Goal: Information Seeking & Learning: Understand process/instructions

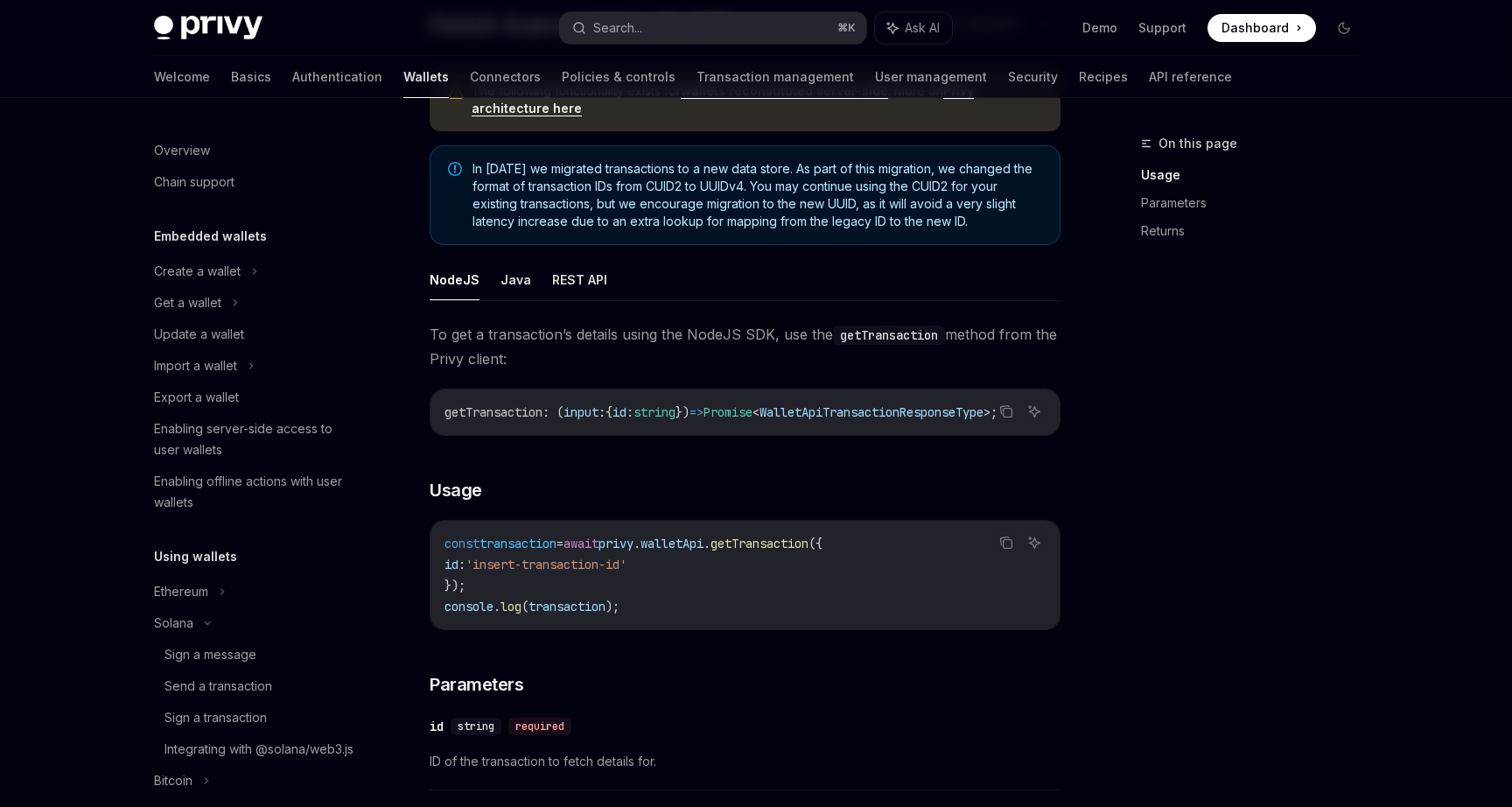
scroll to position [842, 0]
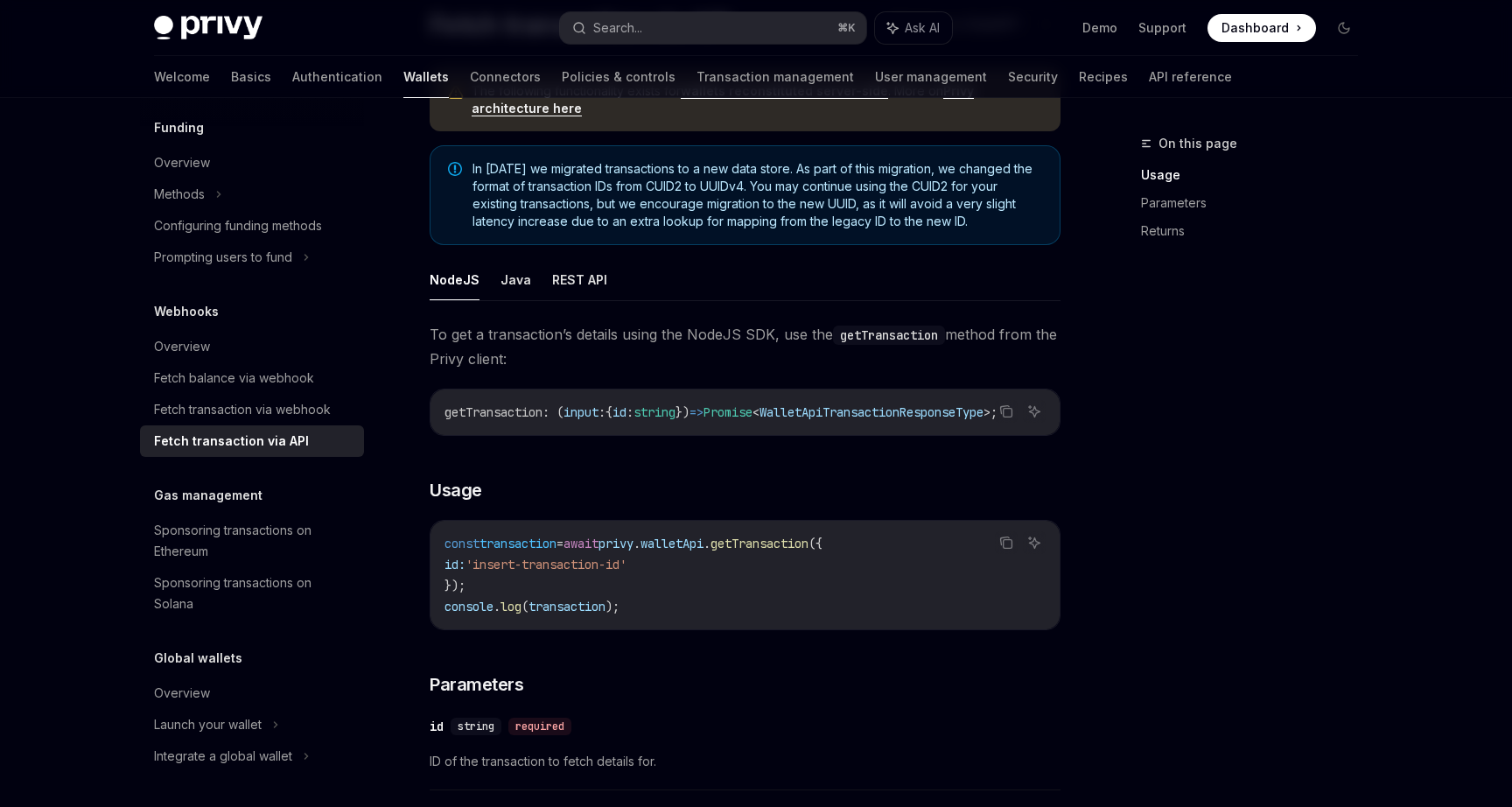
click at [647, 33] on button "Search... ⌘ K" at bounding box center [713, 28] width 306 height 32
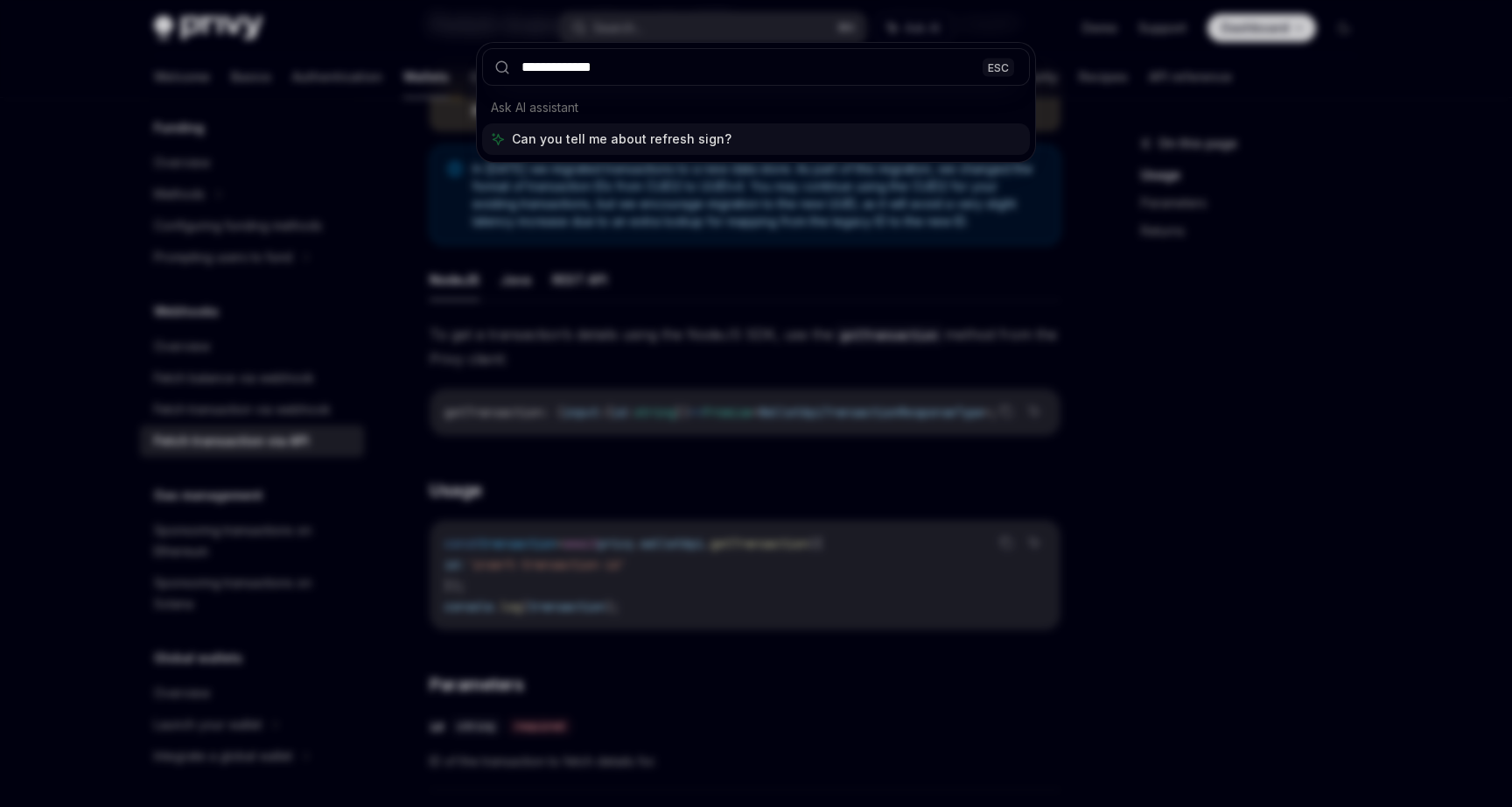
type input "**********"
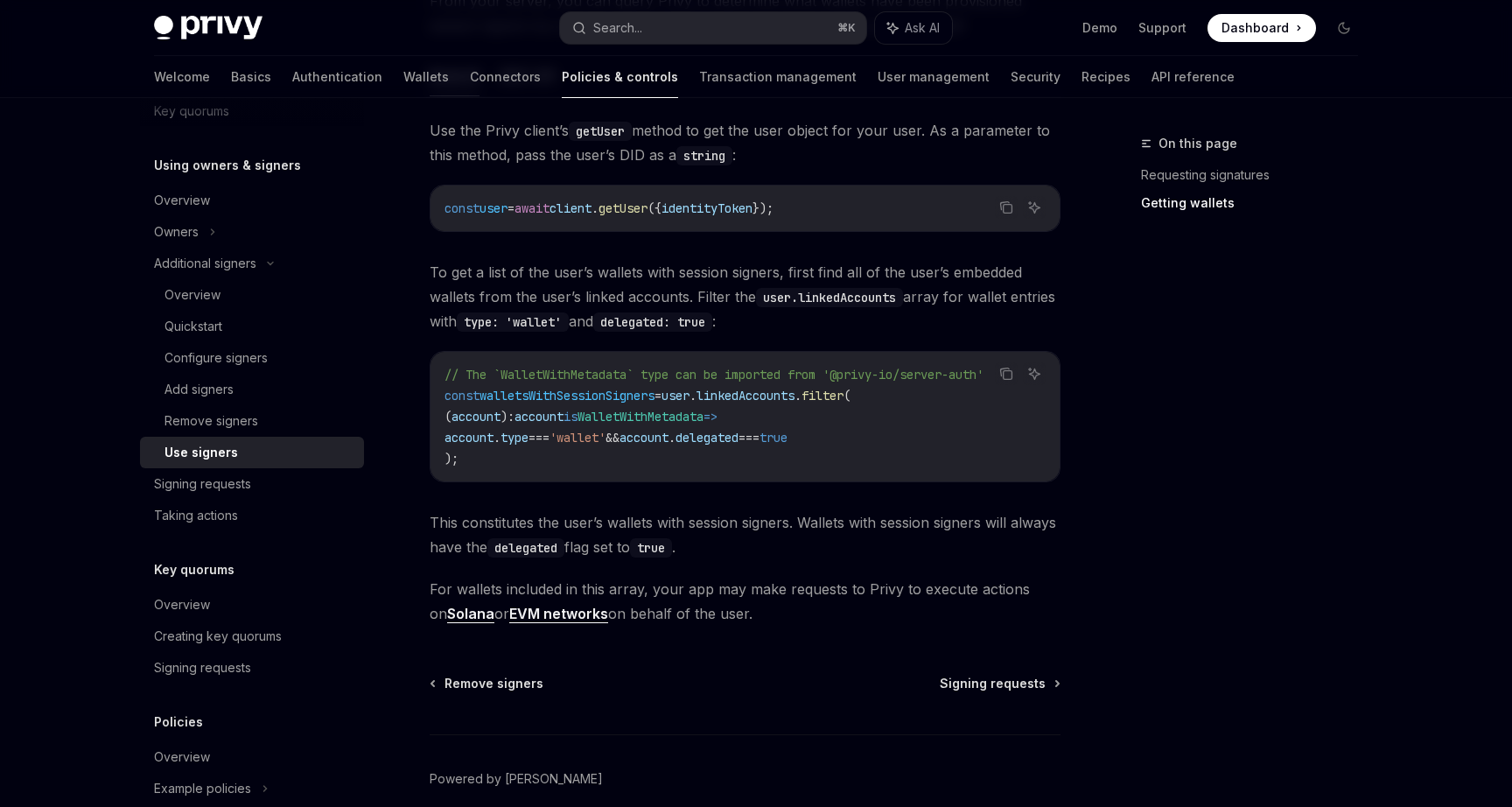
scroll to position [740, 0]
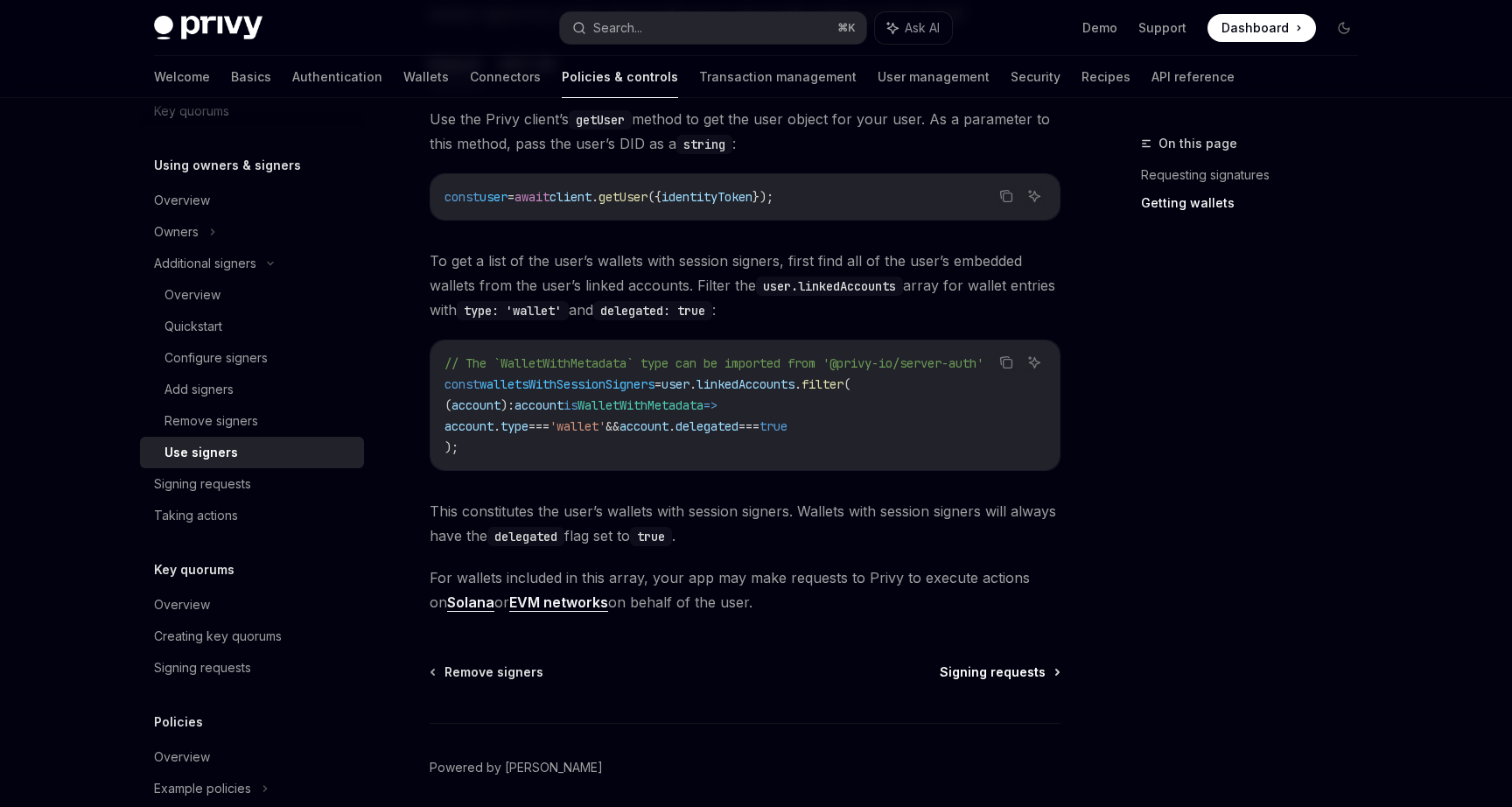
click at [975, 669] on span "Signing requests" at bounding box center [993, 672] width 106 height 18
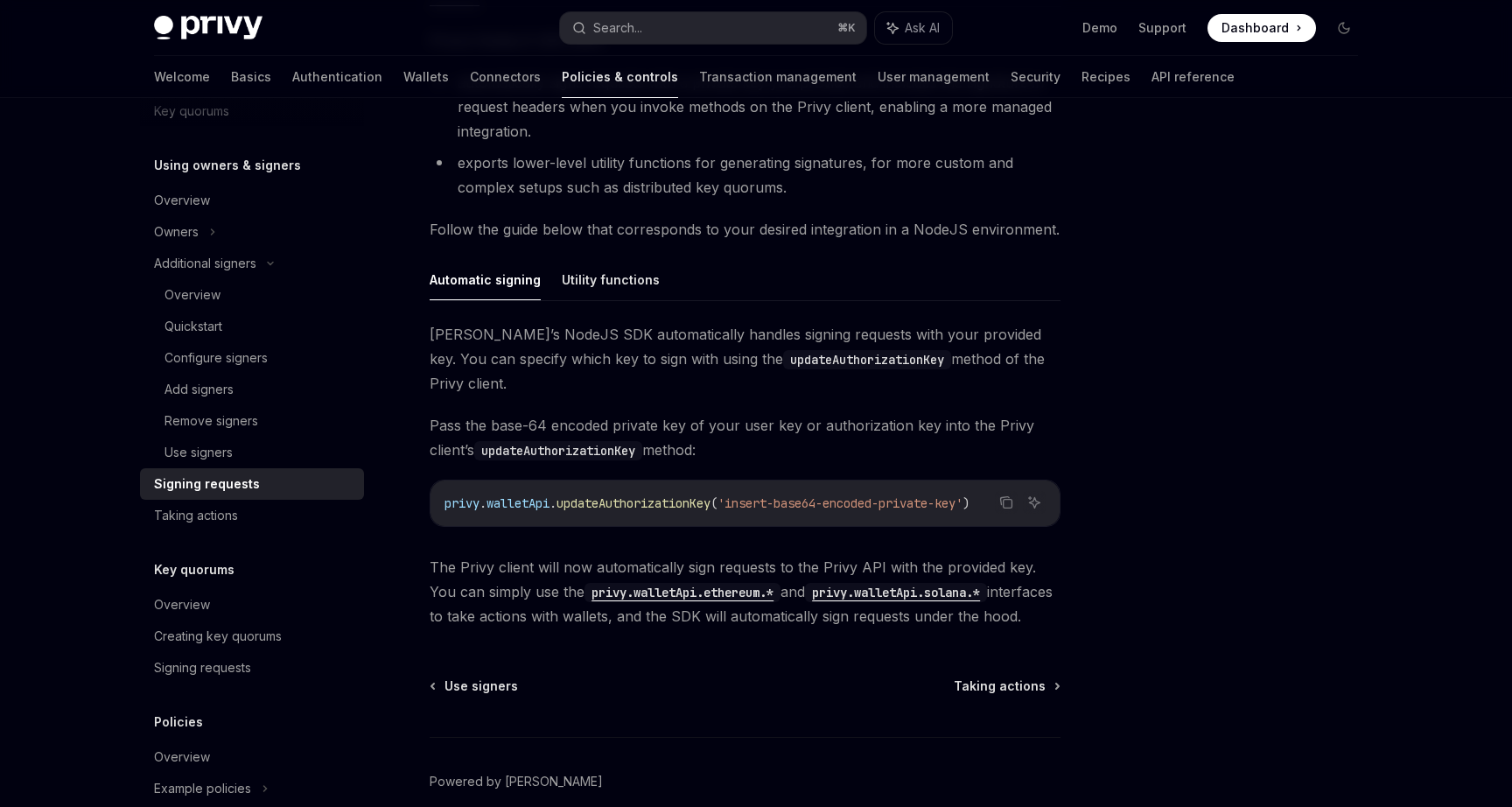
scroll to position [402, 0]
click at [994, 674] on span "Taking actions" at bounding box center [999, 683] width 92 height 18
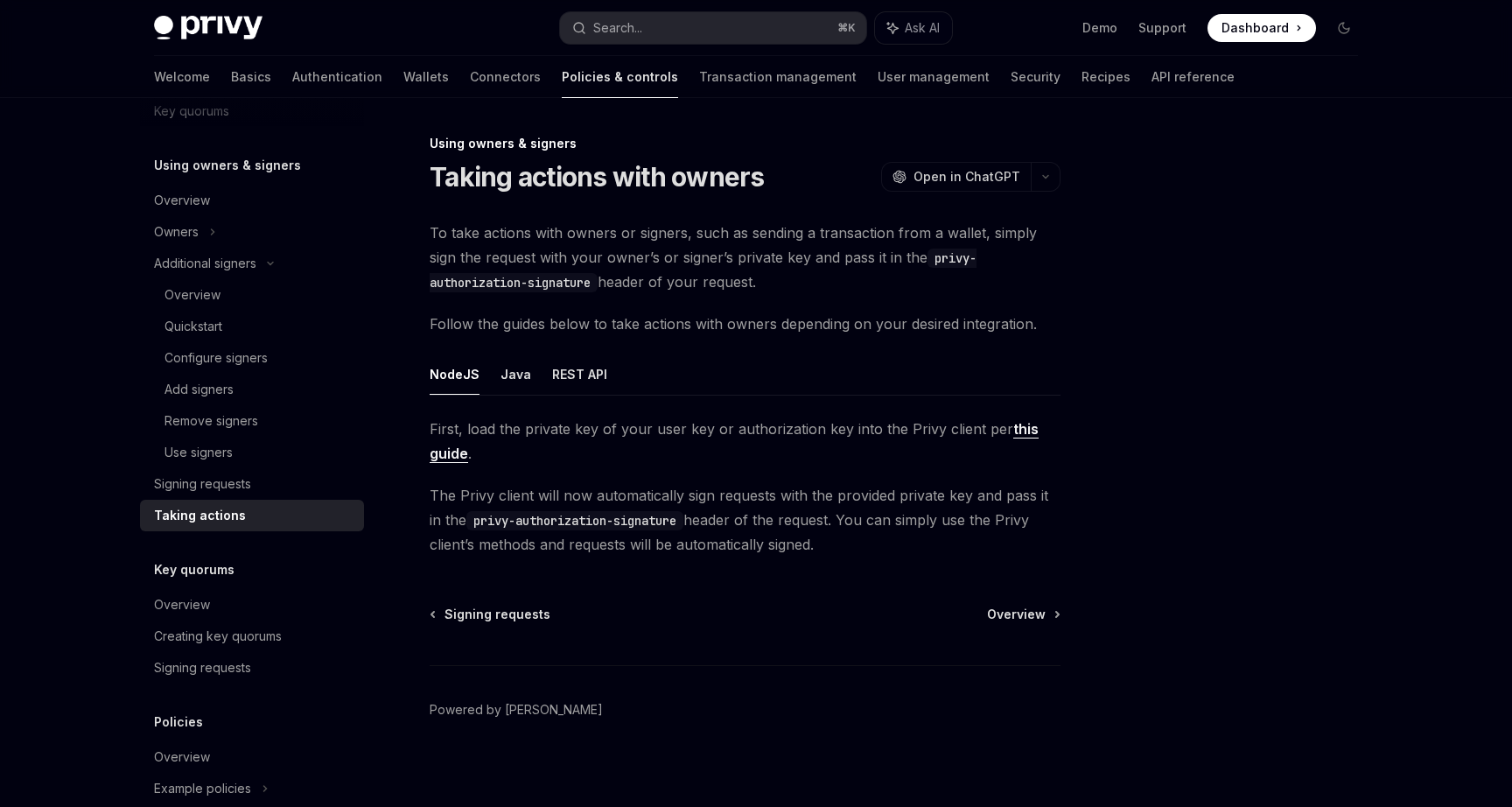
click at [1012, 427] on link "this guide" at bounding box center [734, 441] width 609 height 43
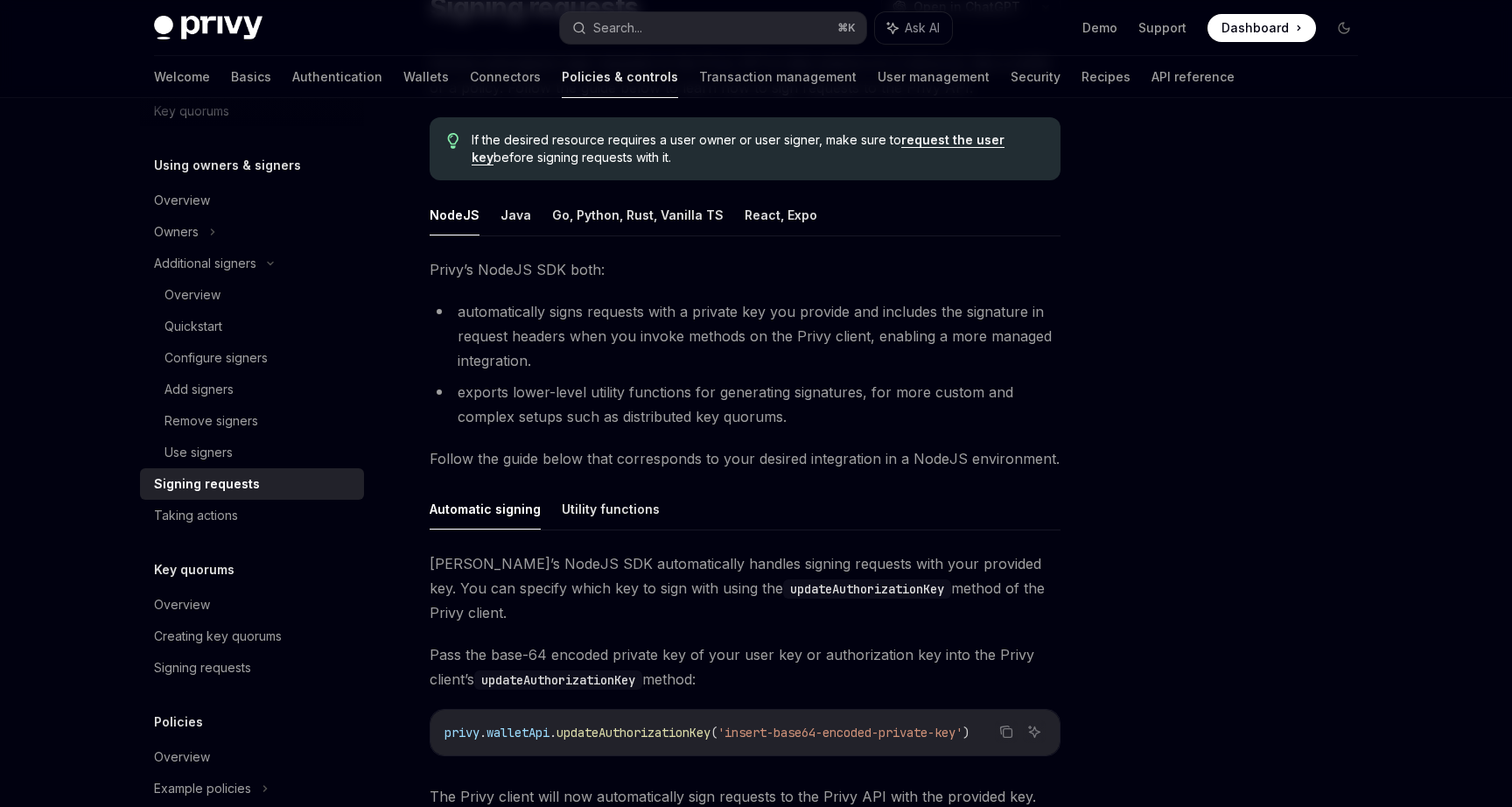
scroll to position [150, 0]
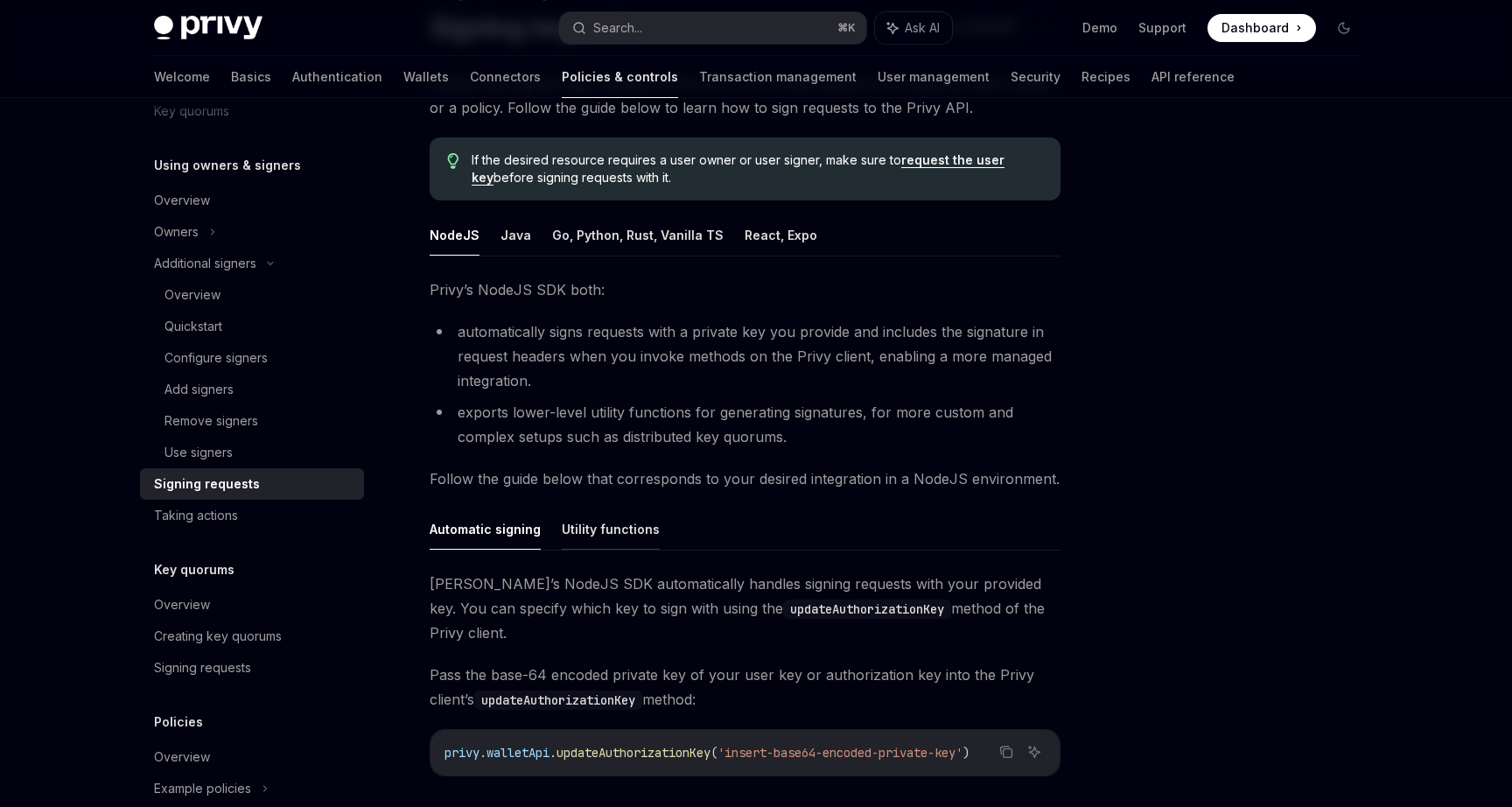
click at [615, 532] on button "Utility functions" at bounding box center [610, 528] width 98 height 41
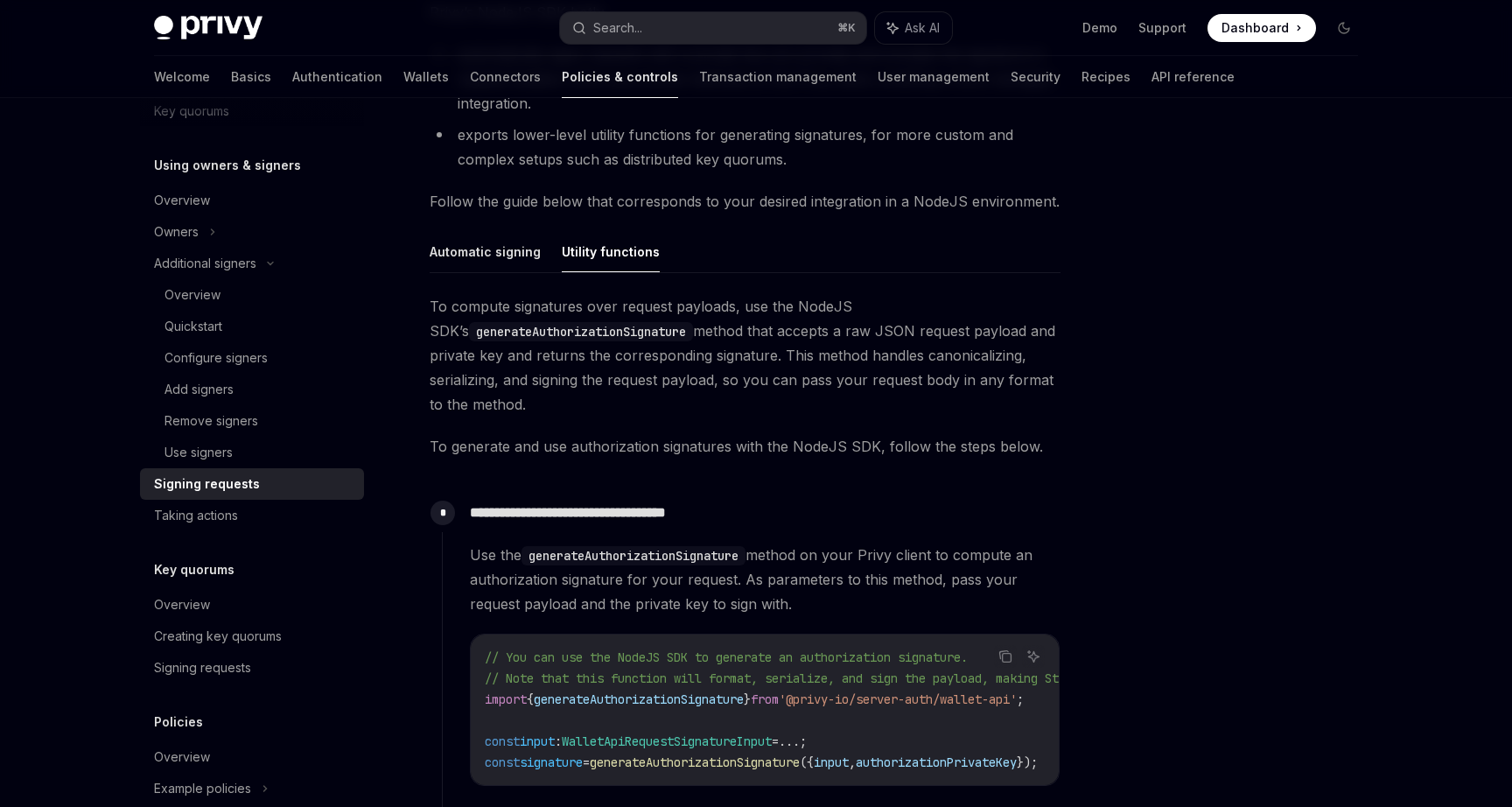
scroll to position [400, 0]
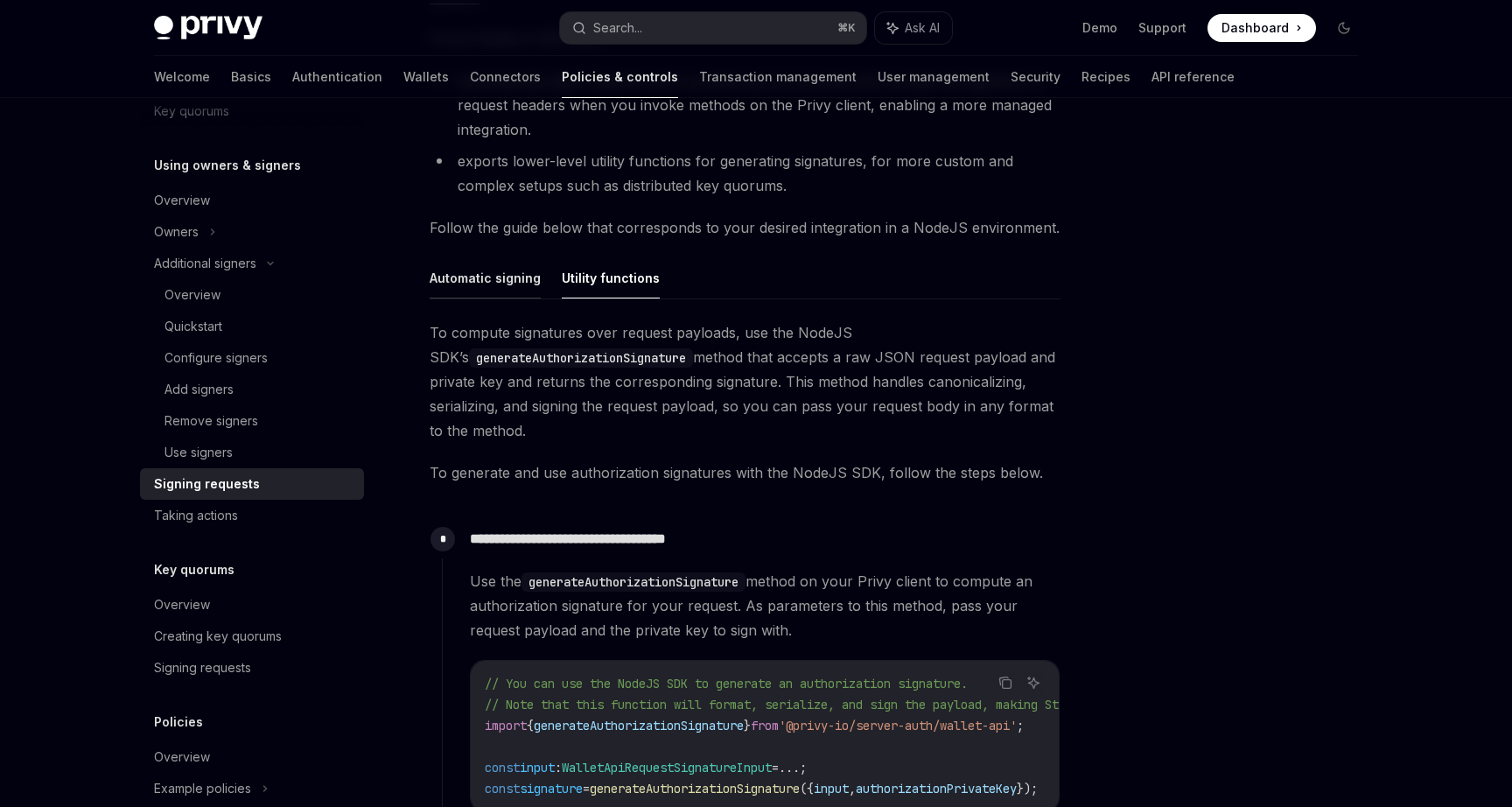
click at [487, 278] on button "Automatic signing" at bounding box center [485, 278] width 111 height 41
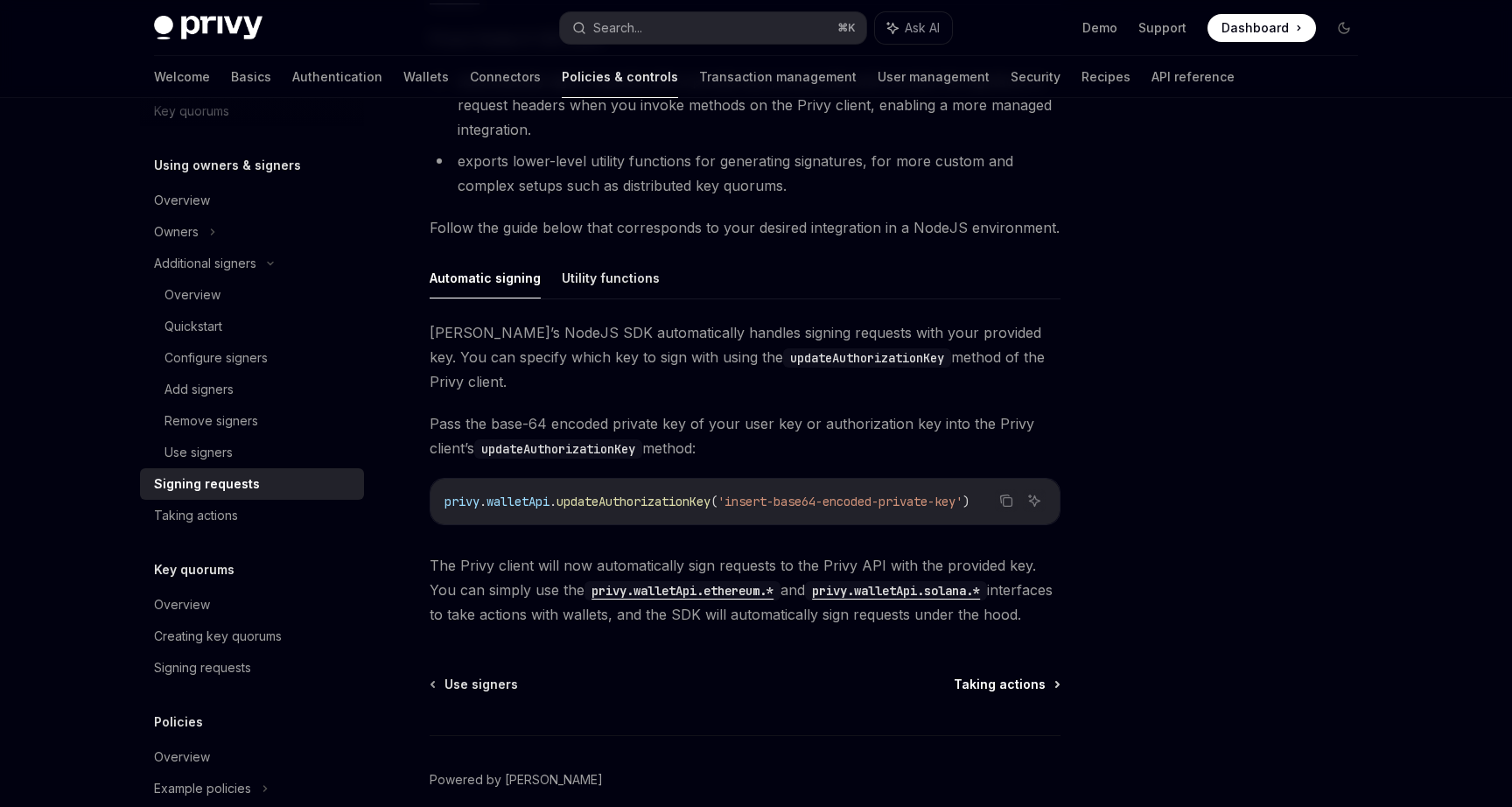
click at [993, 676] on span "Taking actions" at bounding box center [999, 684] width 92 height 18
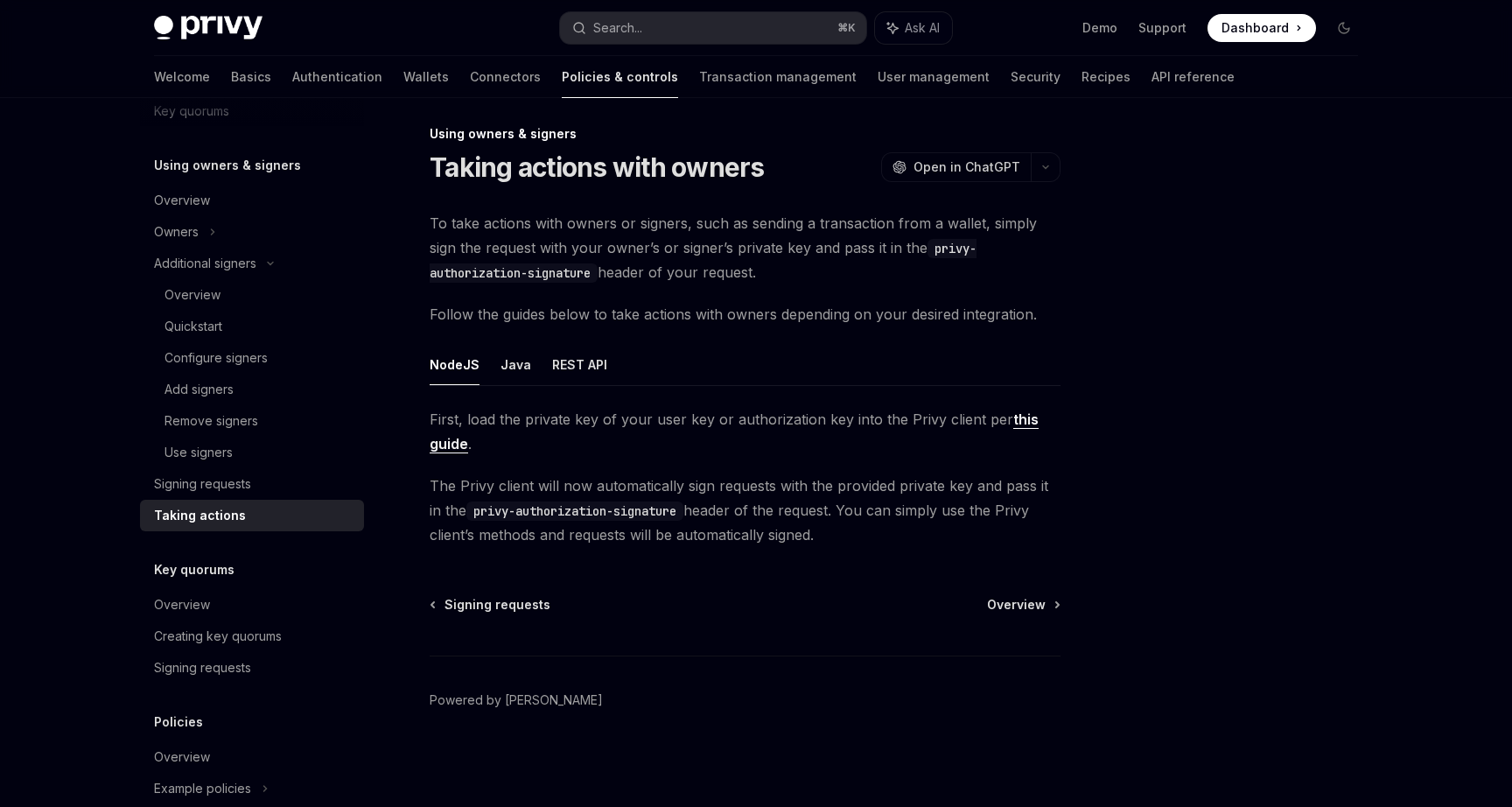
scroll to position [10, 0]
type textarea "*"
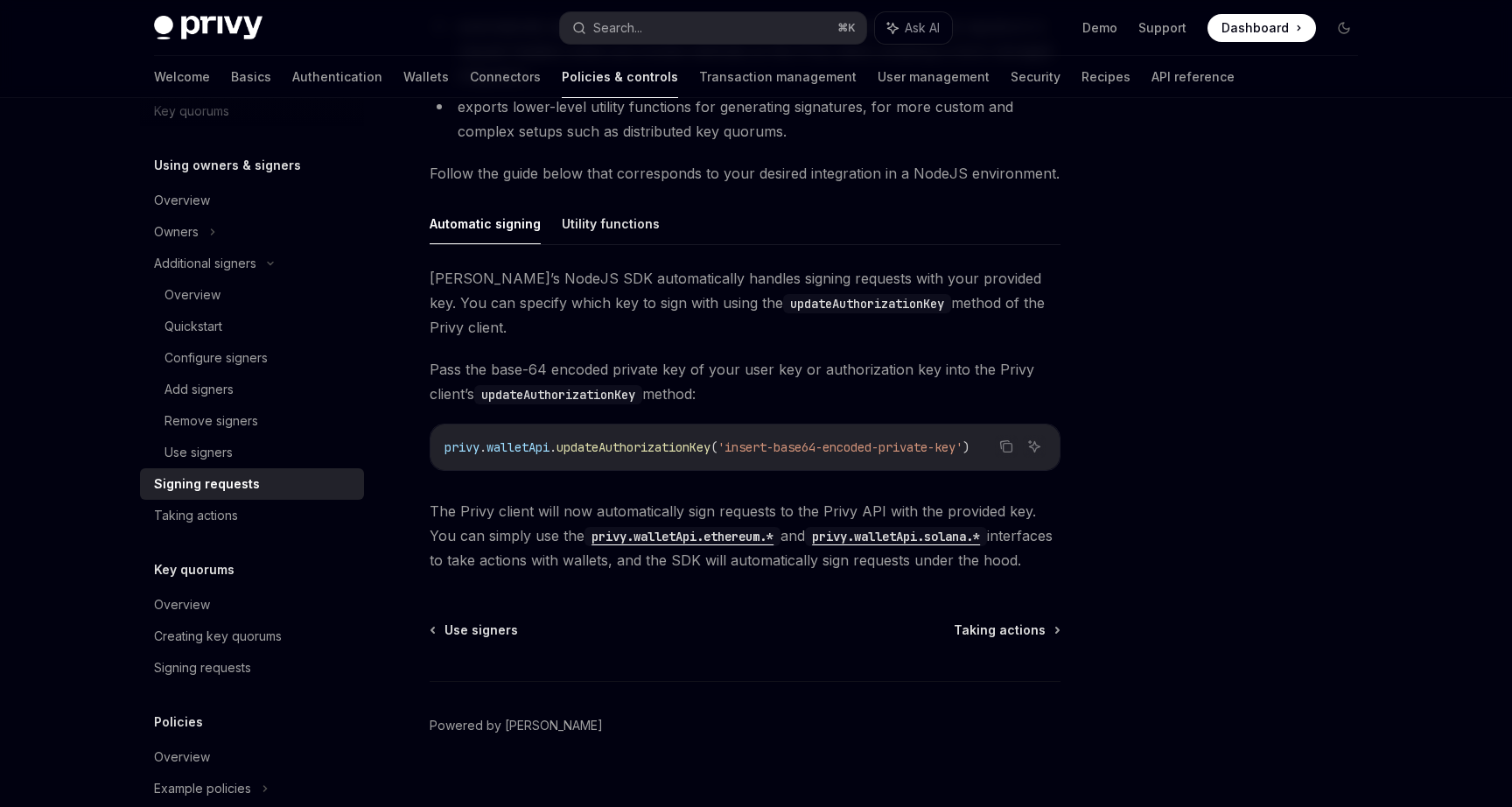
scroll to position [456, 0]
